Goal: Find contact information: Find contact information

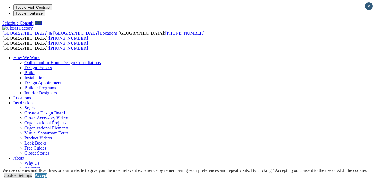
select select "**"
click at [84, 46] on link "[PHONE_NUMBER]" at bounding box center [68, 48] width 39 height 5
